Goal: Information Seeking & Learning: Learn about a topic

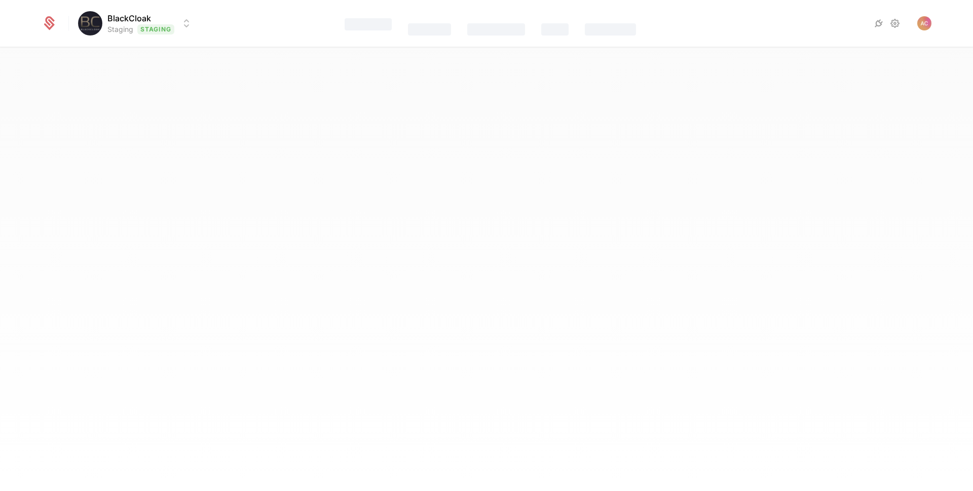
click at [141, 23] on html "BlackCloak Staging Staging Features Catalog Companies Events Components Best Vi…" at bounding box center [486, 245] width 973 height 491
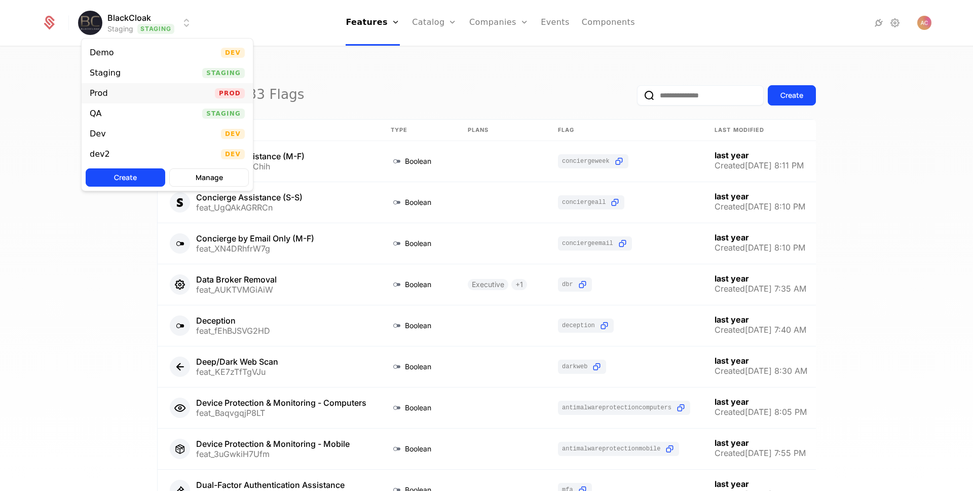
click at [115, 94] on div "Prod" at bounding box center [103, 93] width 26 height 10
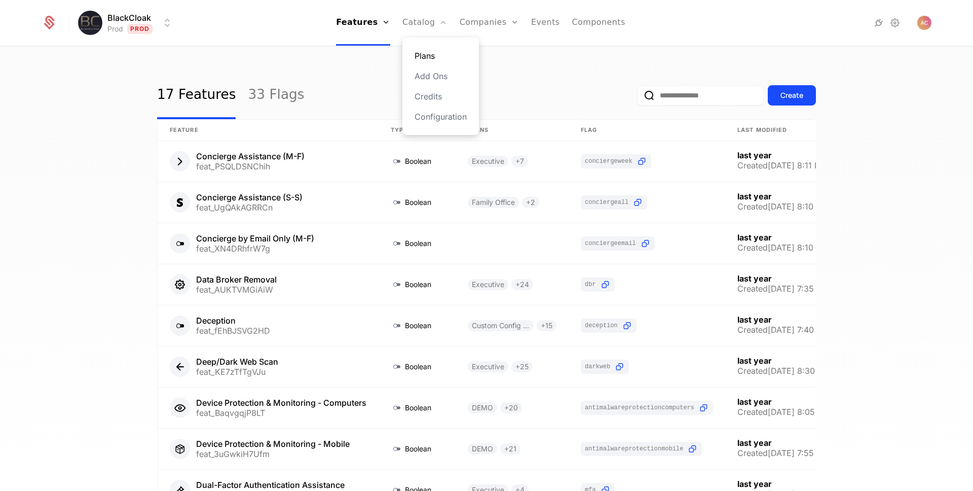
click at [421, 54] on link "Plans" at bounding box center [441, 56] width 52 height 12
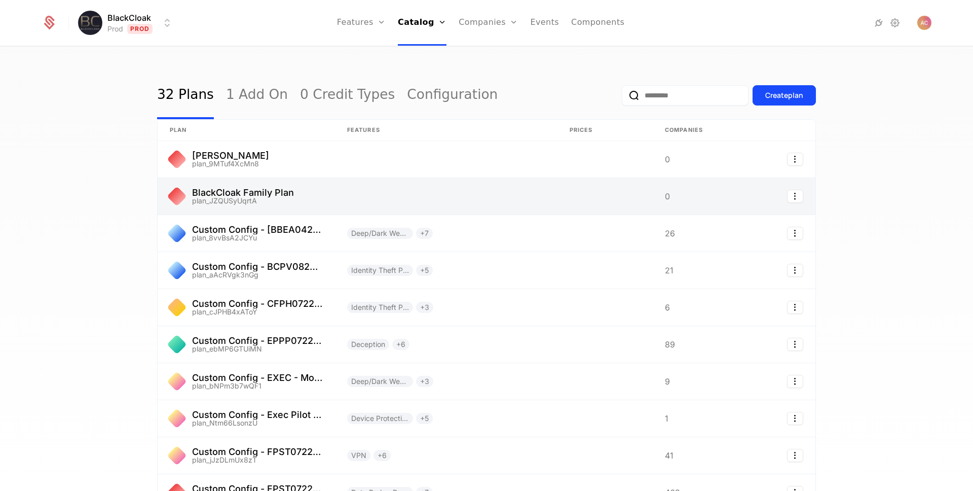
scroll to position [105, 0]
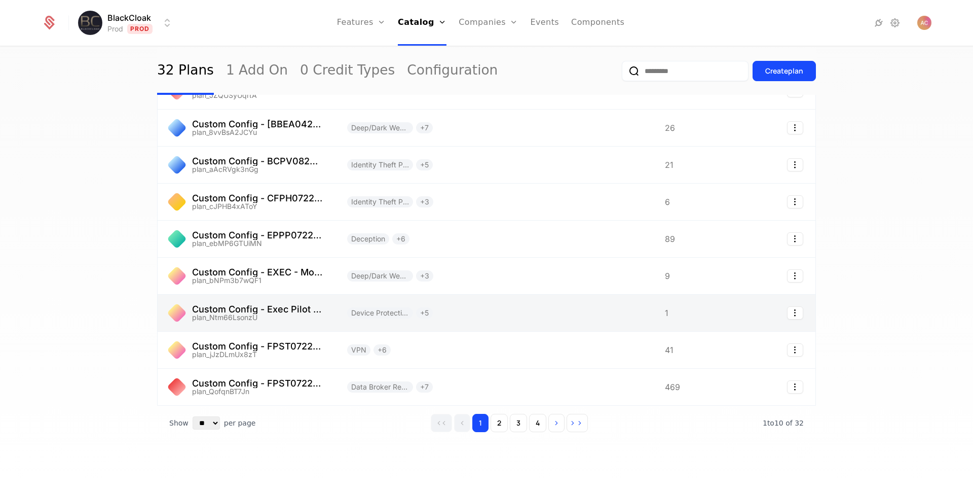
click at [269, 313] on link at bounding box center [246, 313] width 177 height 36
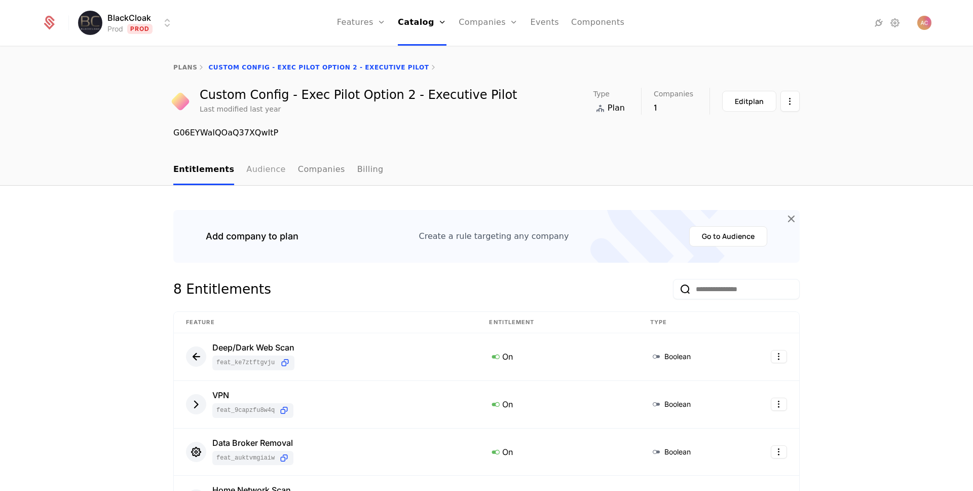
click at [258, 170] on link "Audience" at bounding box center [266, 170] width 40 height 30
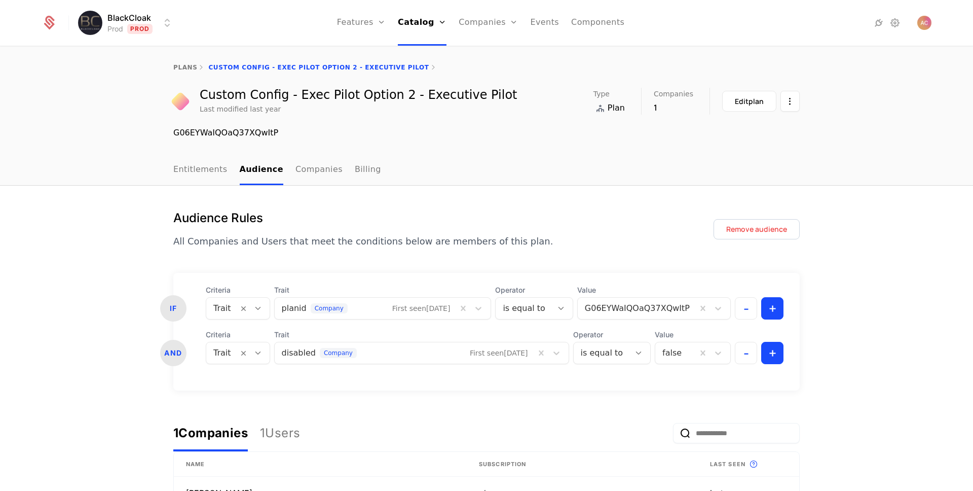
click at [98, 125] on div "Custom Config - Exec Pilot Option 2 - Executive Pilot Last modified last year T…" at bounding box center [486, 113] width 973 height 51
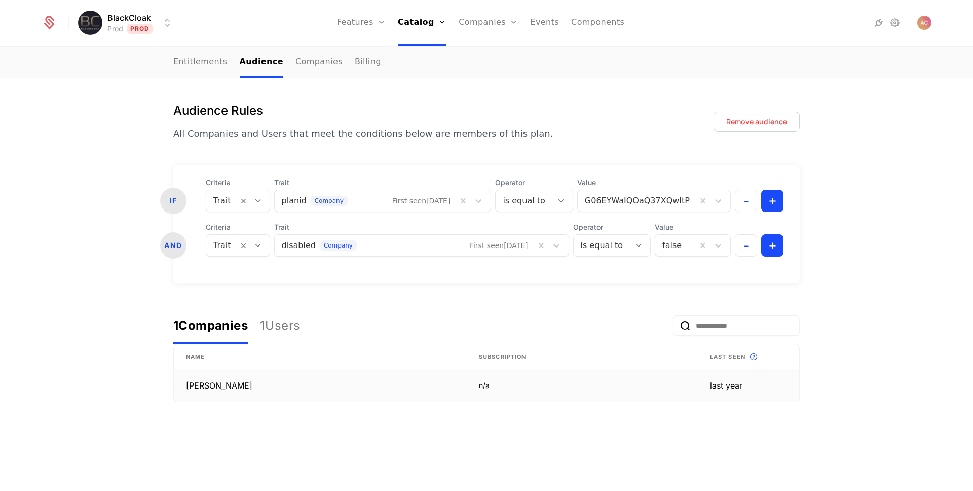
click at [205, 388] on td "[PERSON_NAME]" at bounding box center [320, 385] width 293 height 32
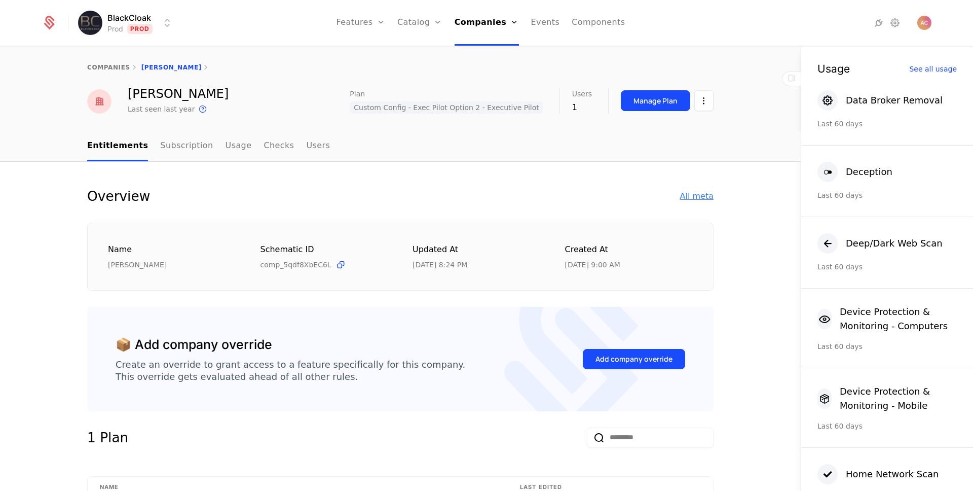
click at [697, 196] on div "All meta" at bounding box center [696, 196] width 33 height 12
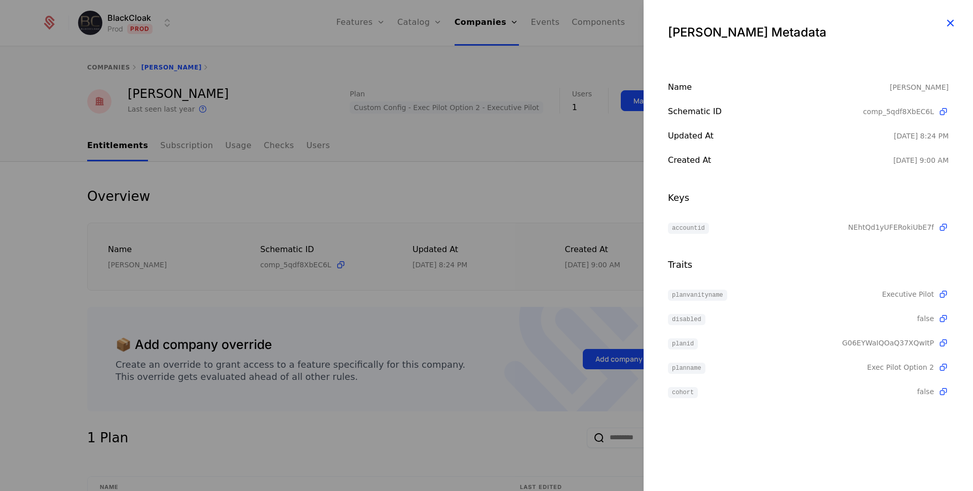
click at [950, 20] on icon "button" at bounding box center [950, 22] width 13 height 13
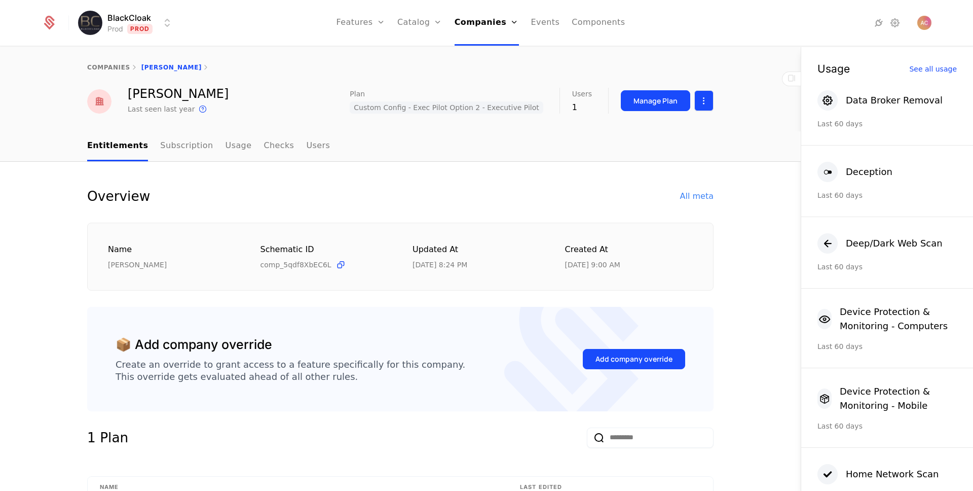
click at [703, 99] on html "BlackCloak Prod Prod Features Features Flags Catalog Plans Add Ons Credits Conf…" at bounding box center [486, 245] width 973 height 491
click at [746, 123] on html "BlackCloak Prod Prod Features Features Flags Catalog Plans Add Ons Credits Conf…" at bounding box center [486, 245] width 973 height 491
click at [110, 70] on link "companies" at bounding box center [108, 67] width 43 height 7
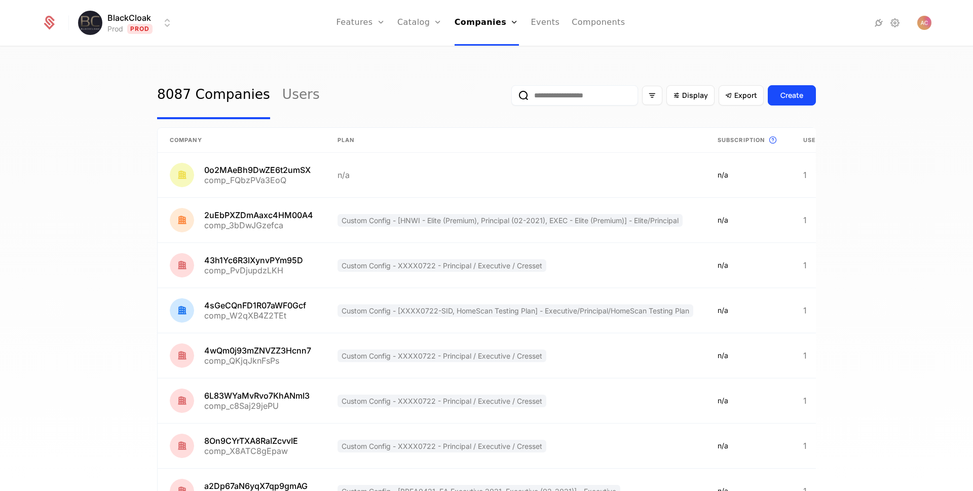
click at [543, 98] on input "email" at bounding box center [574, 95] width 127 height 20
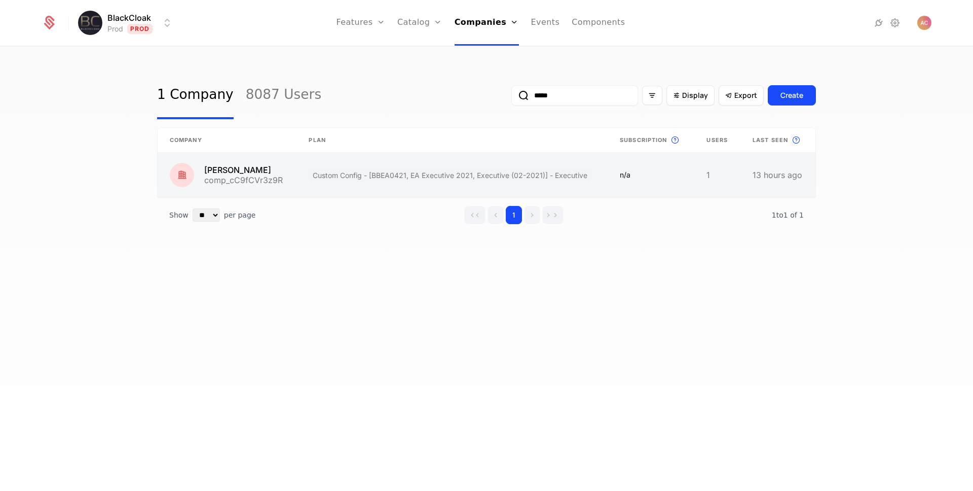
type input "*****"
click at [228, 172] on link at bounding box center [227, 175] width 139 height 45
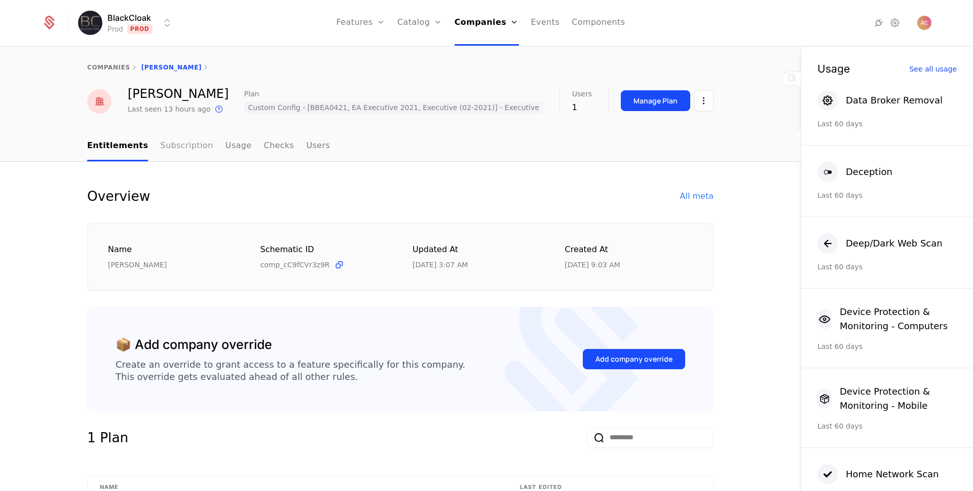
click at [178, 140] on link "Subscription" at bounding box center [186, 146] width 53 height 30
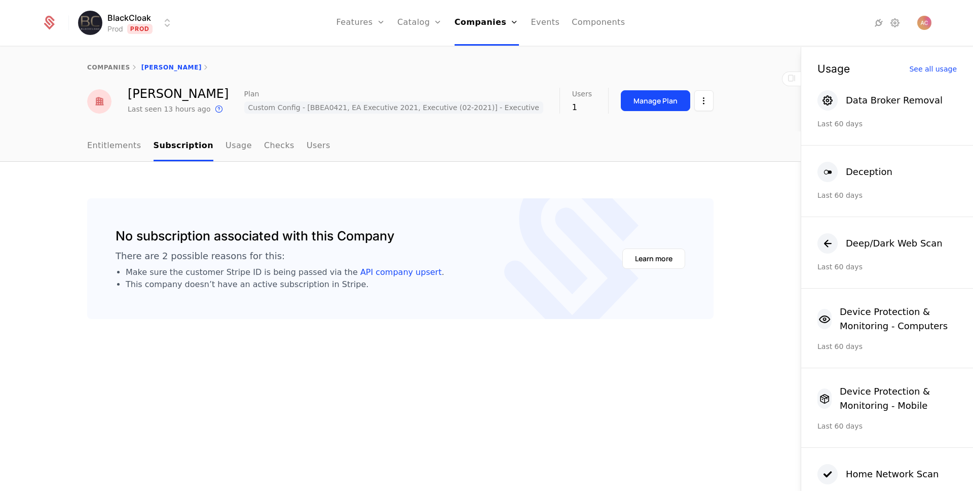
click at [212, 149] on ul "Entitlements Subscription Usage Checks Users" at bounding box center [208, 146] width 243 height 30
click at [229, 146] on link "Usage" at bounding box center [239, 146] width 26 height 30
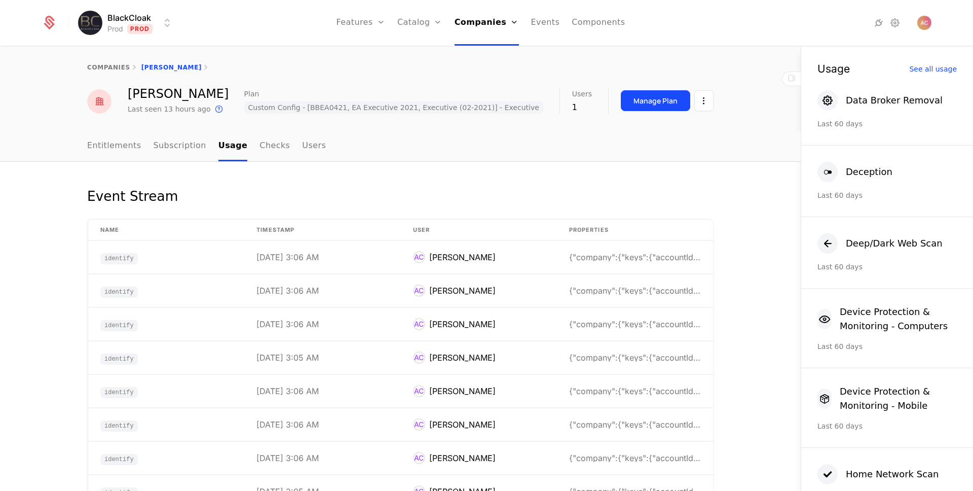
click at [284, 144] on ul "Entitlements Subscription Usage Checks Users" at bounding box center [206, 146] width 239 height 30
click at [263, 144] on link "Checks" at bounding box center [275, 146] width 30 height 30
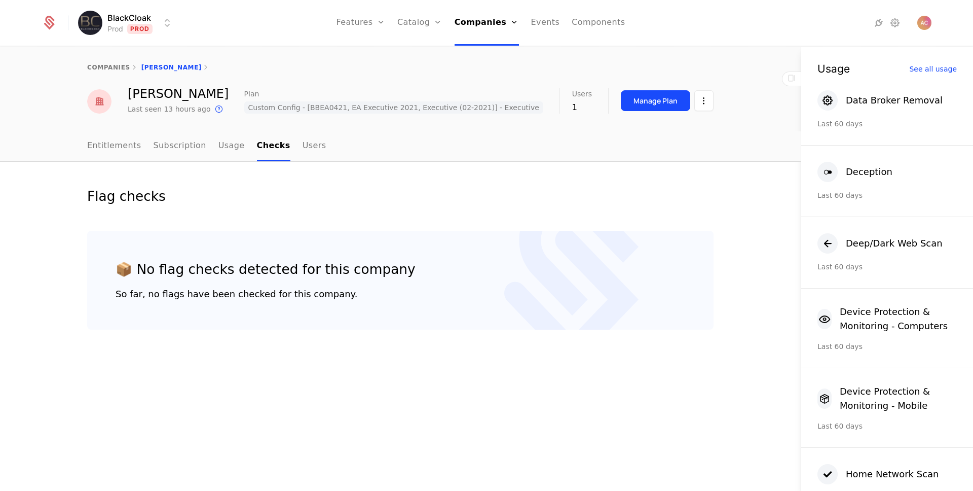
click at [321, 150] on nav "Entitlements Subscription Usage Checks Users" at bounding box center [400, 146] width 627 height 30
click at [311, 149] on link "Users" at bounding box center [315, 146] width 24 height 30
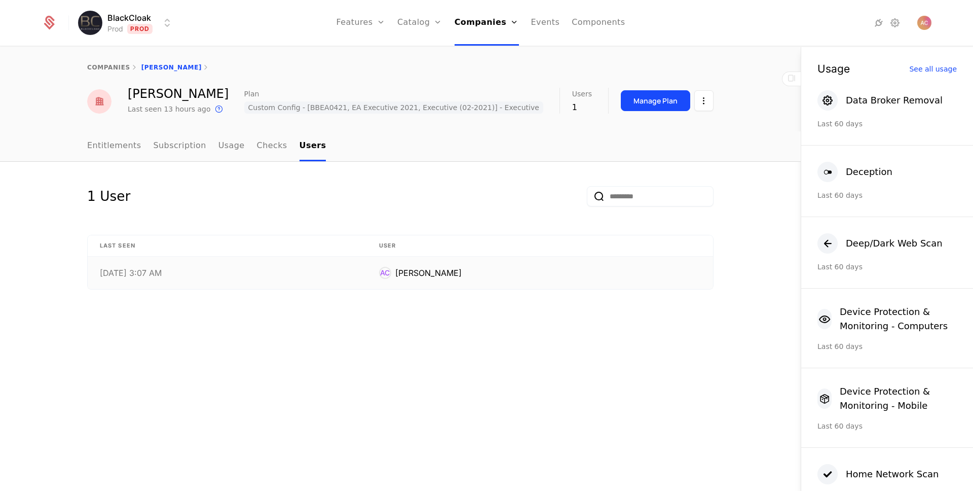
click at [154, 277] on div "[DATE] 3:07 AM" at bounding box center [227, 273] width 255 height 8
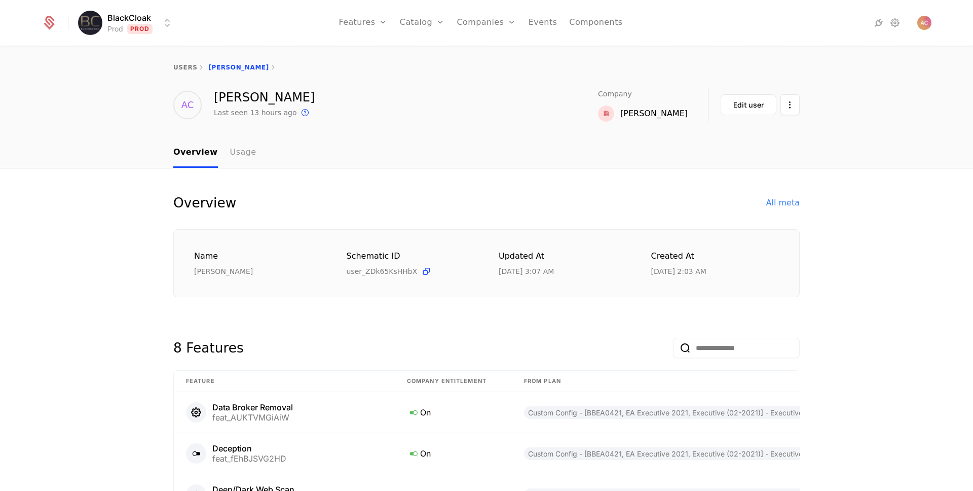
click at [234, 154] on link "Usage" at bounding box center [243, 153] width 26 height 30
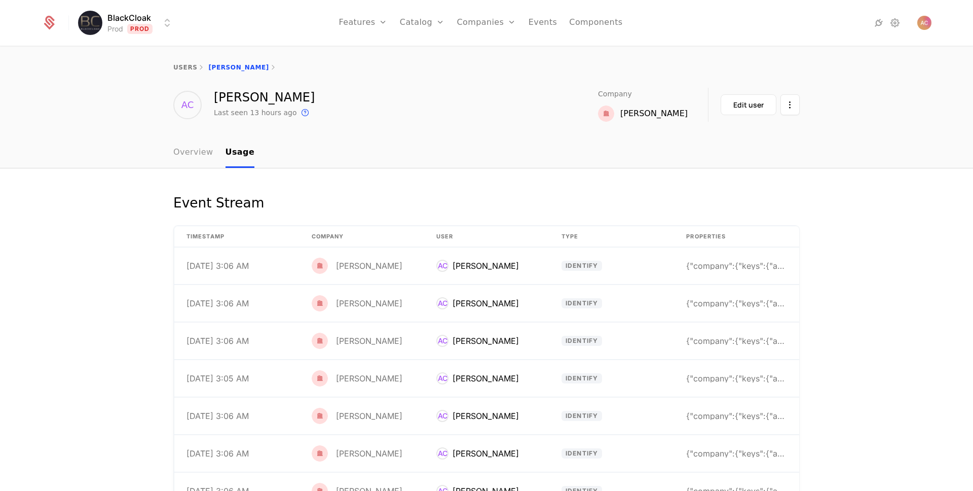
click at [187, 151] on link "Overview" at bounding box center [193, 153] width 40 height 30
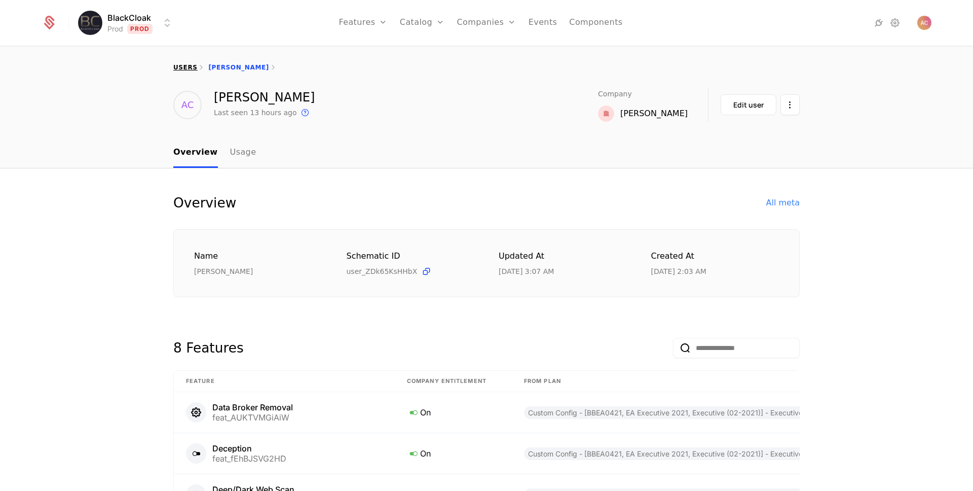
click at [187, 65] on link "users" at bounding box center [185, 67] width 24 height 7
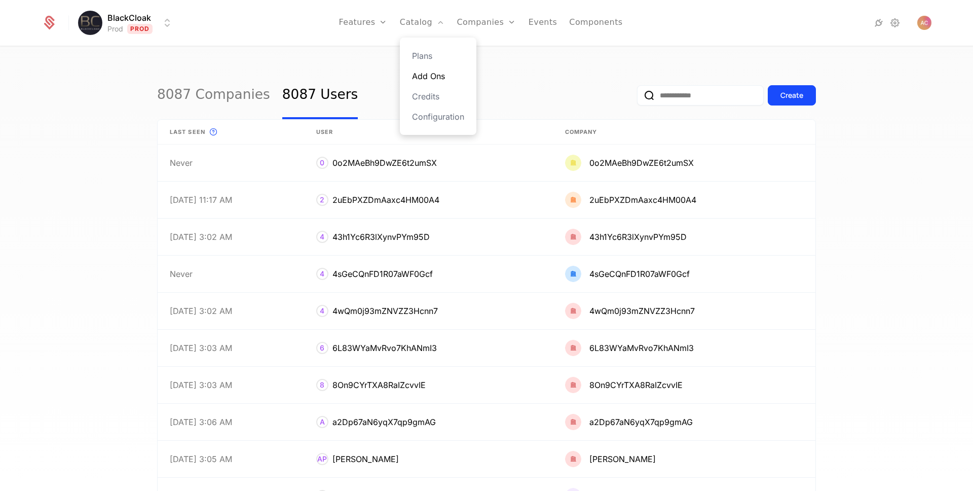
click at [436, 78] on link "Add Ons" at bounding box center [438, 76] width 52 height 12
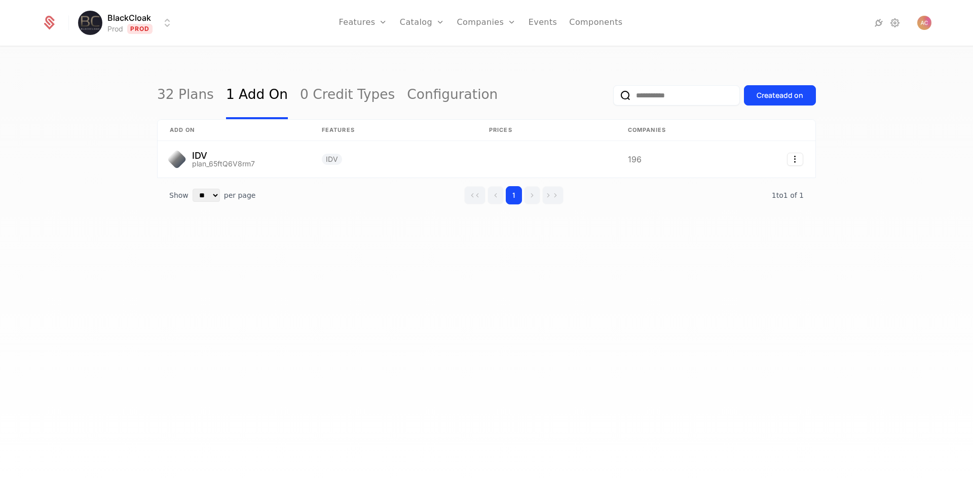
click at [89, 190] on div "32 Plans 1 Add On 0 Credit Types Configuration Create add on add on Features Pr…" at bounding box center [486, 272] width 973 height 450
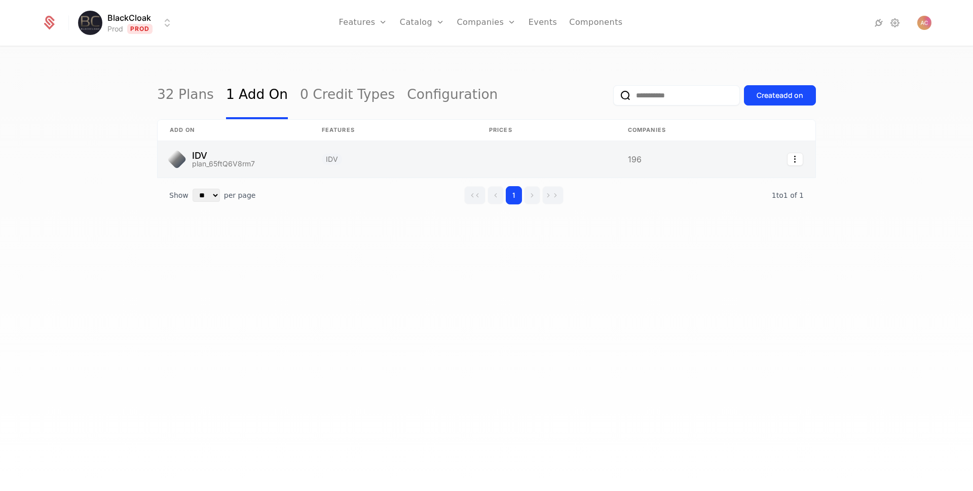
click at [197, 154] on link at bounding box center [234, 159] width 152 height 36
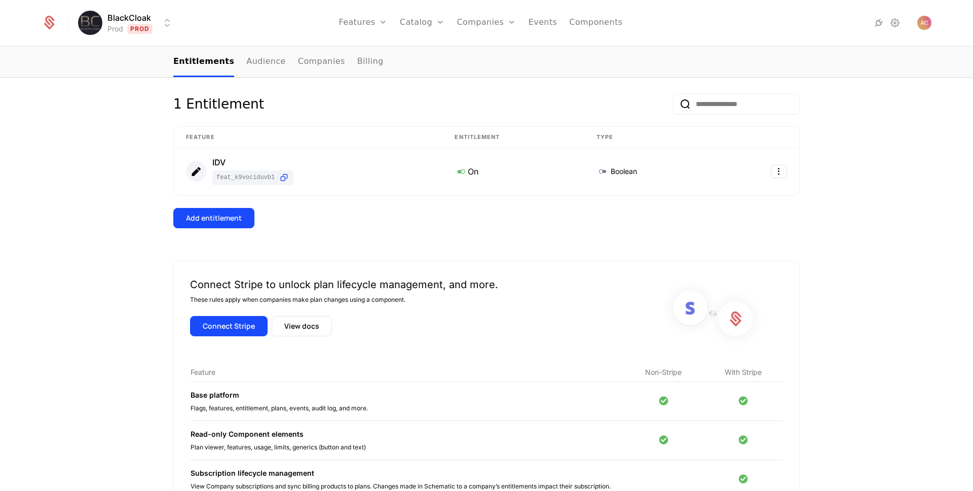
scroll to position [60, 0]
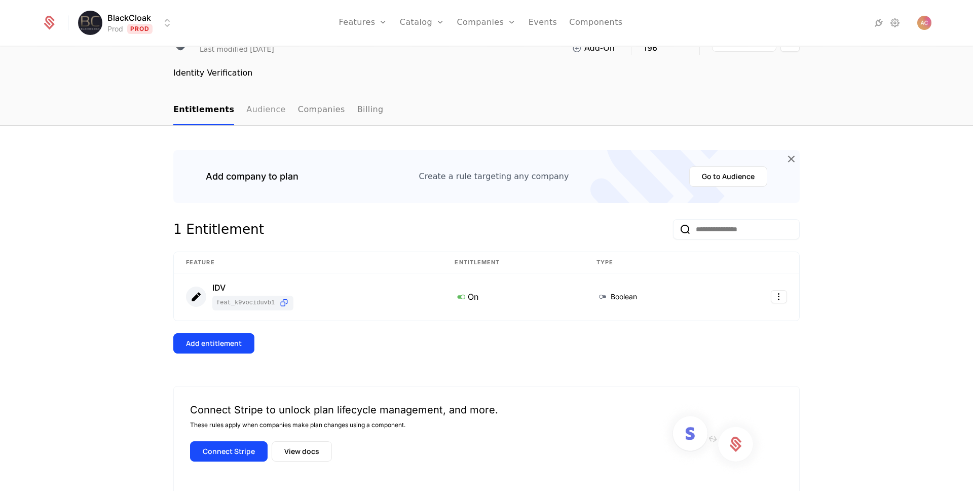
click at [248, 110] on link "Audience" at bounding box center [266, 110] width 40 height 30
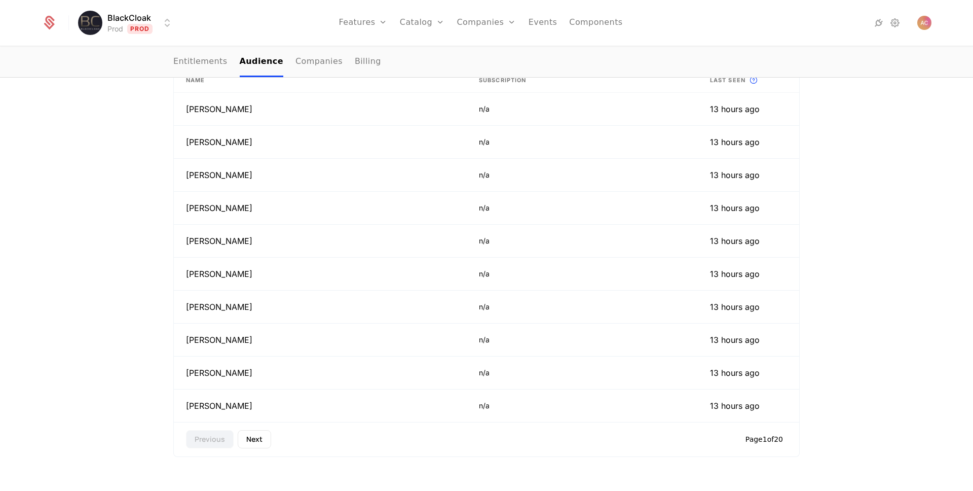
scroll to position [126, 0]
